Goal: Find specific page/section: Find specific page/section

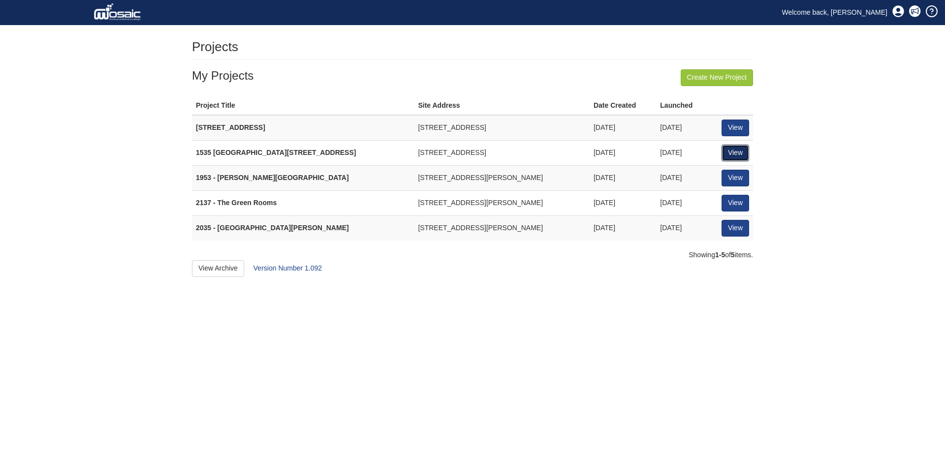
click at [730, 157] on link "View" at bounding box center [735, 153] width 28 height 17
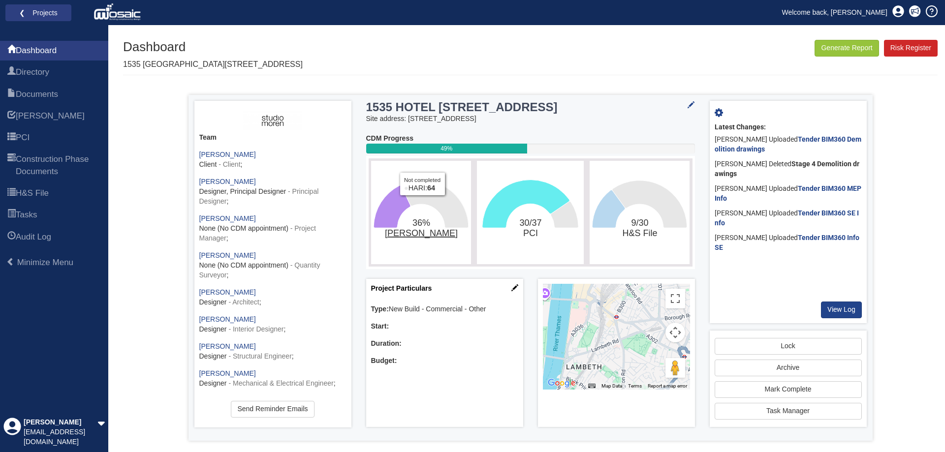
click at [418, 237] on tspan "[PERSON_NAME]" at bounding box center [420, 233] width 73 height 10
